Goal: Check status: Check status

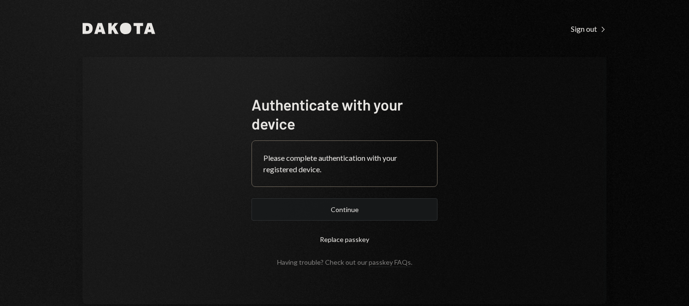
click at [346, 210] on button "Continue" at bounding box center [344, 209] width 186 height 22
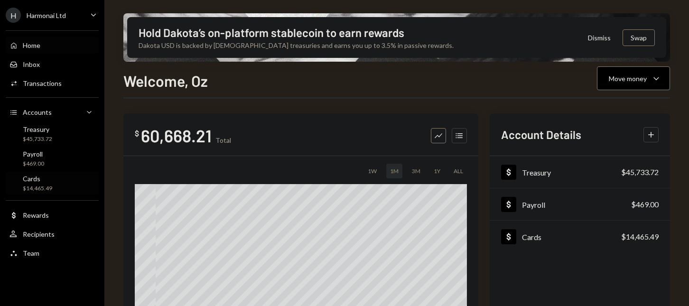
click at [65, 188] on div "Cards $14,465.49" at bounding box center [51, 184] width 85 height 18
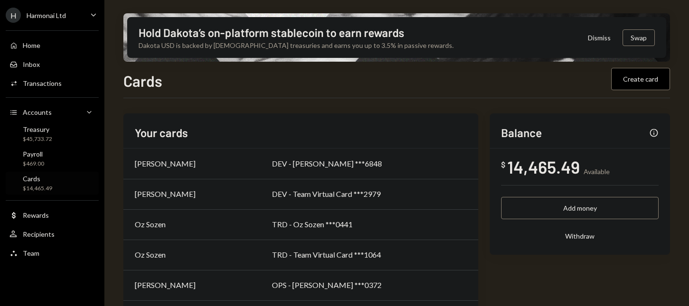
click at [322, 255] on div "TRD - Team Virtual Card ***1064" at bounding box center [369, 254] width 195 height 11
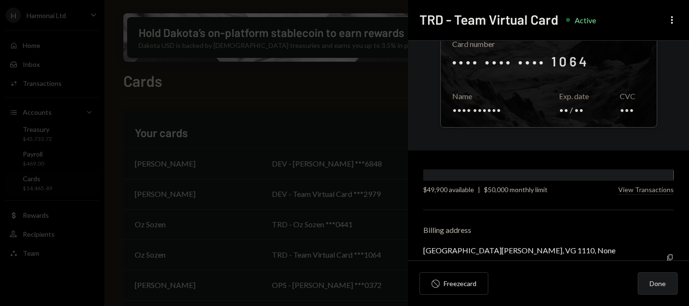
scroll to position [89, 0]
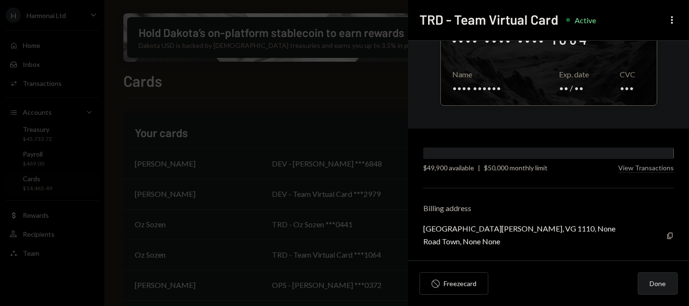
click at [444, 229] on div "[GEOGRAPHIC_DATA][PERSON_NAME], VG 1110, None" at bounding box center [519, 228] width 192 height 9
click at [666, 236] on icon "Copy" at bounding box center [670, 236] width 8 height 8
